Goal: Browse casually: Explore the website without a specific task or goal

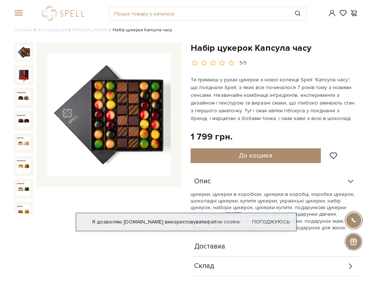
click at [23, 53] on img at bounding box center [24, 52] width 14 height 14
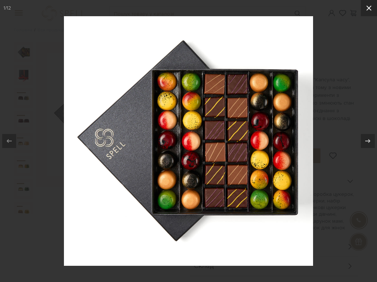
click at [367, 15] on button at bounding box center [369, 8] width 16 height 16
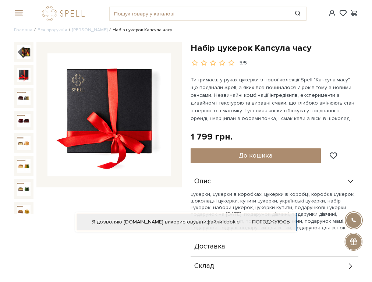
click at [25, 70] on img at bounding box center [24, 75] width 14 height 14
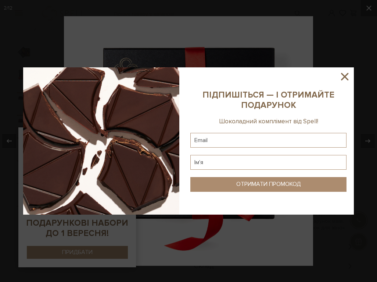
click at [345, 80] on icon at bounding box center [344, 76] width 12 height 12
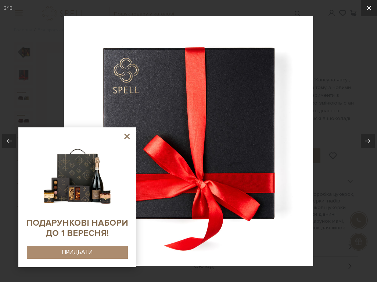
click at [365, 11] on icon at bounding box center [369, 8] width 9 height 9
